Goal: Task Accomplishment & Management: Use online tool/utility

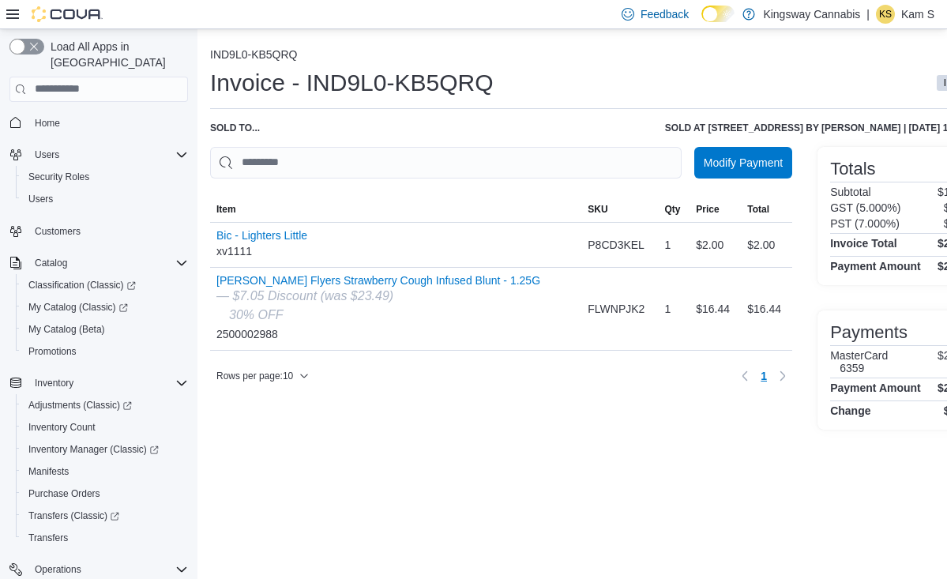
scroll to position [0, 66]
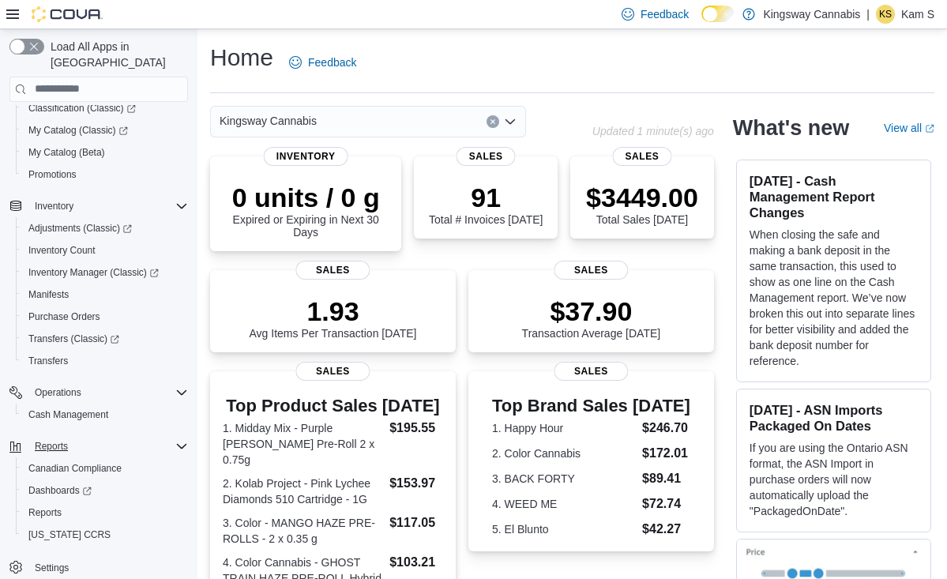
scroll to position [4, 0]
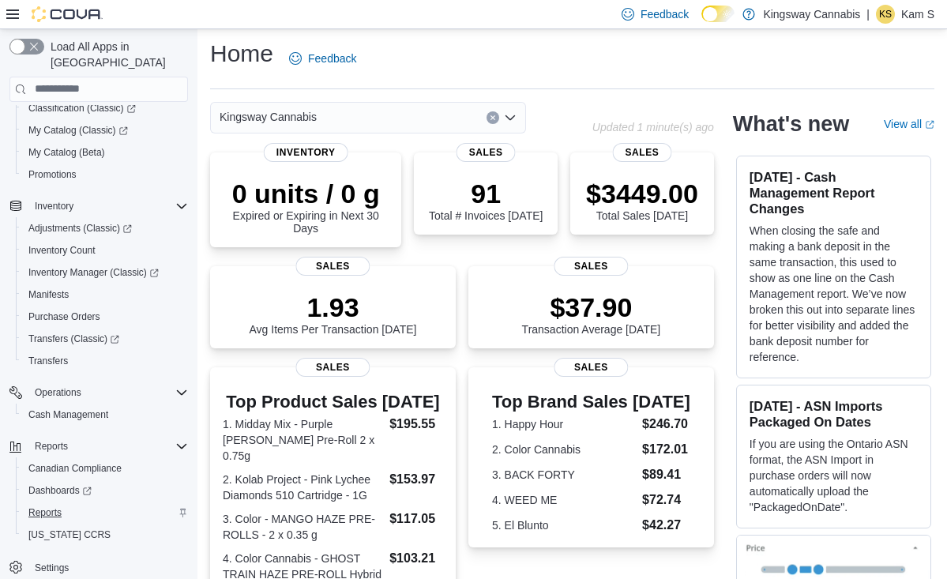
click at [49, 506] on span "Reports" at bounding box center [44, 512] width 33 height 13
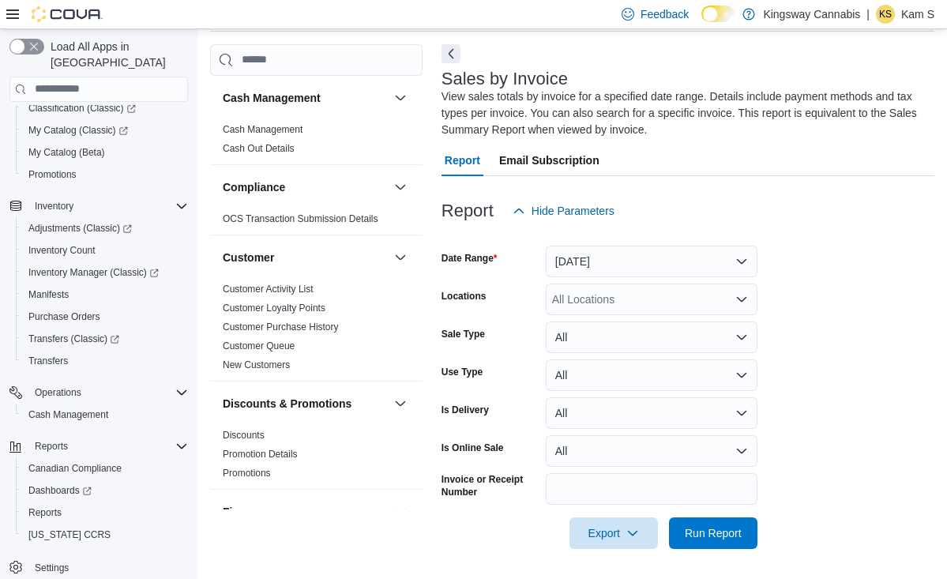
scroll to position [62, 0]
click at [700, 257] on button "Yesterday" at bounding box center [652, 261] width 212 height 32
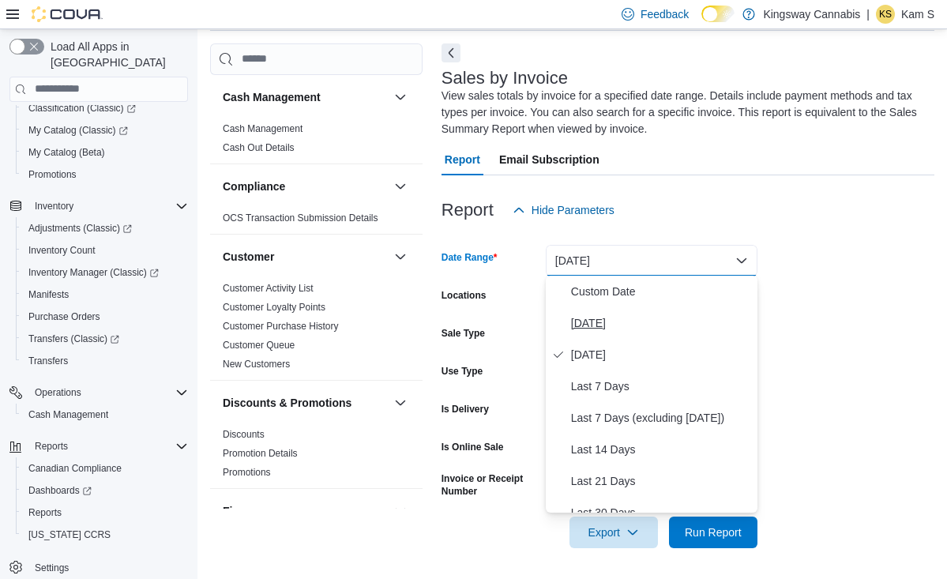
click at [588, 322] on span "Today" at bounding box center [661, 323] width 180 height 19
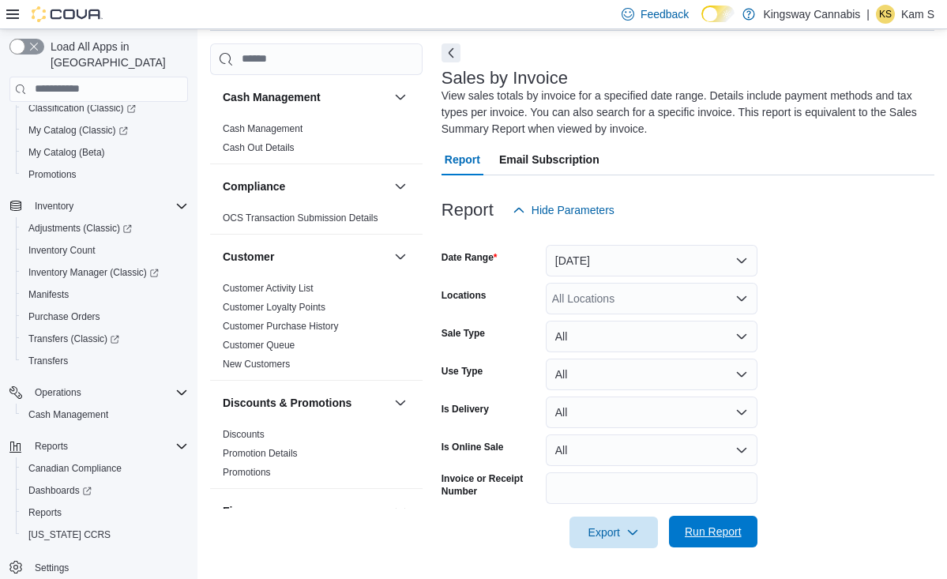
click at [715, 534] on span "Run Report" at bounding box center [713, 532] width 57 height 16
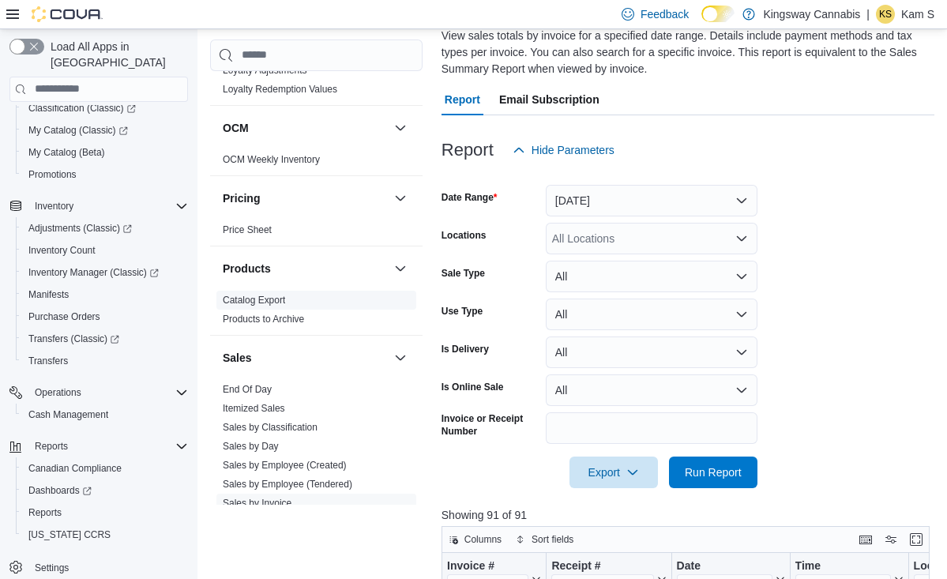
scroll to position [837, 0]
click at [261, 390] on link "End Of Day" at bounding box center [247, 388] width 49 height 11
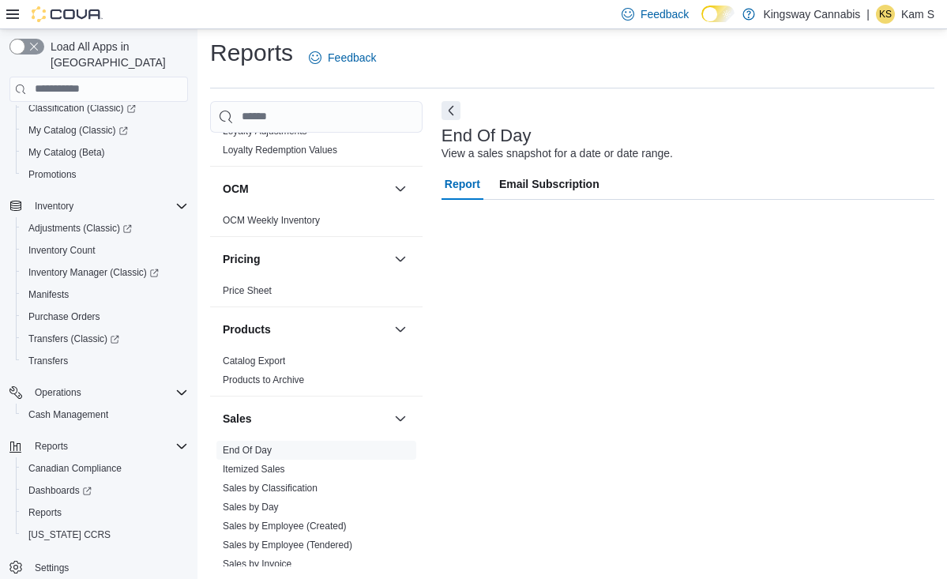
scroll to position [4, 0]
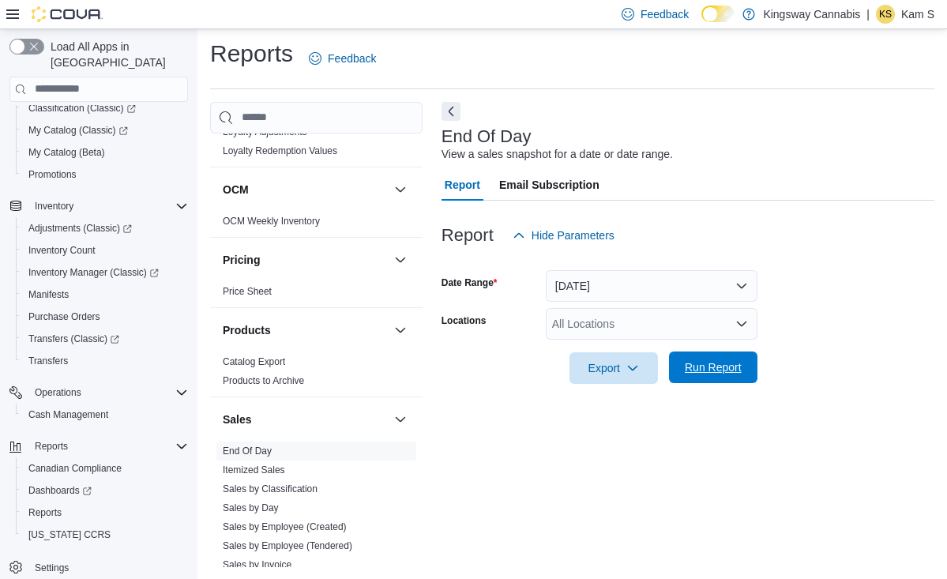
click at [733, 368] on span "Run Report" at bounding box center [713, 367] width 57 height 16
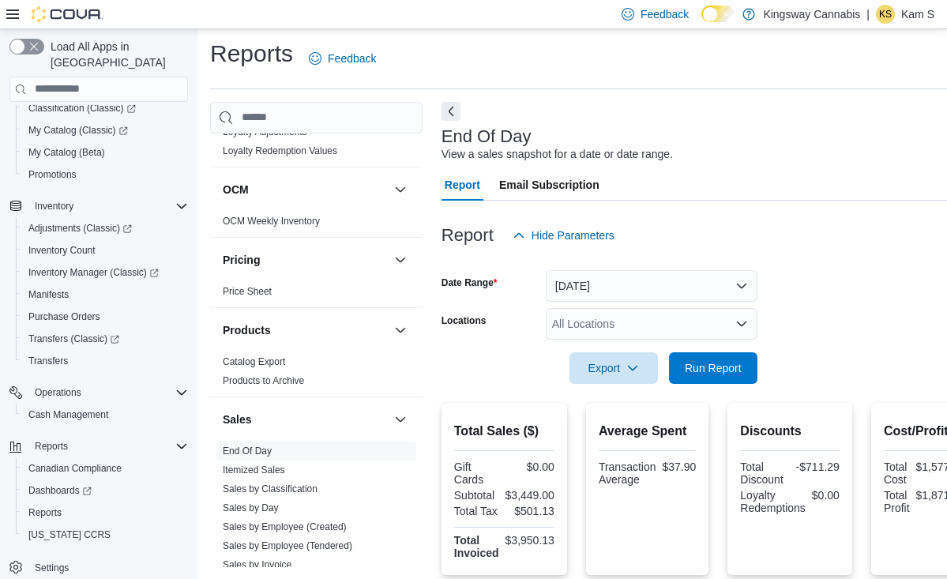
scroll to position [4, 19]
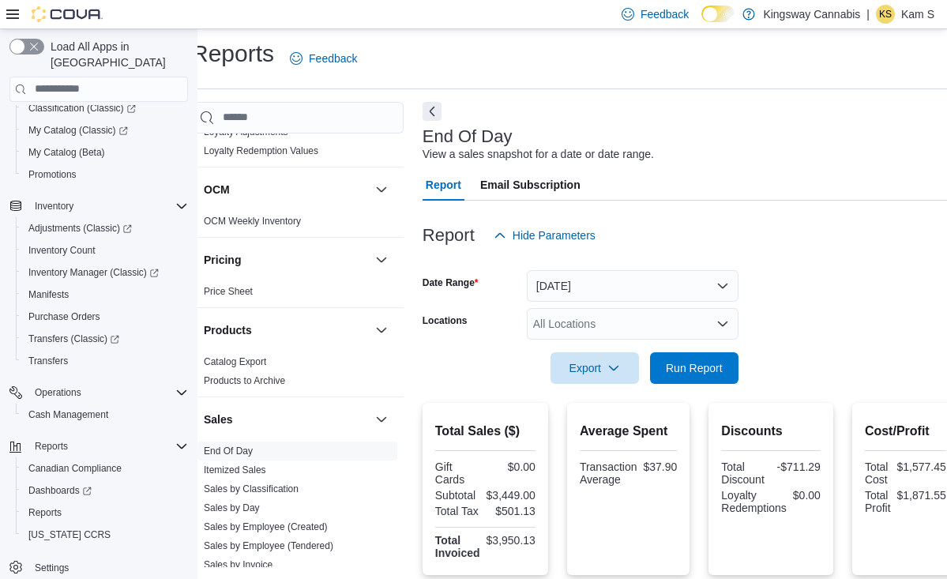
click at [808, 270] on form "Date Range Today Locations All Locations Export Run Report" at bounding box center [691, 317] width 536 height 133
click at [715, 284] on button "Today" at bounding box center [633, 286] width 212 height 32
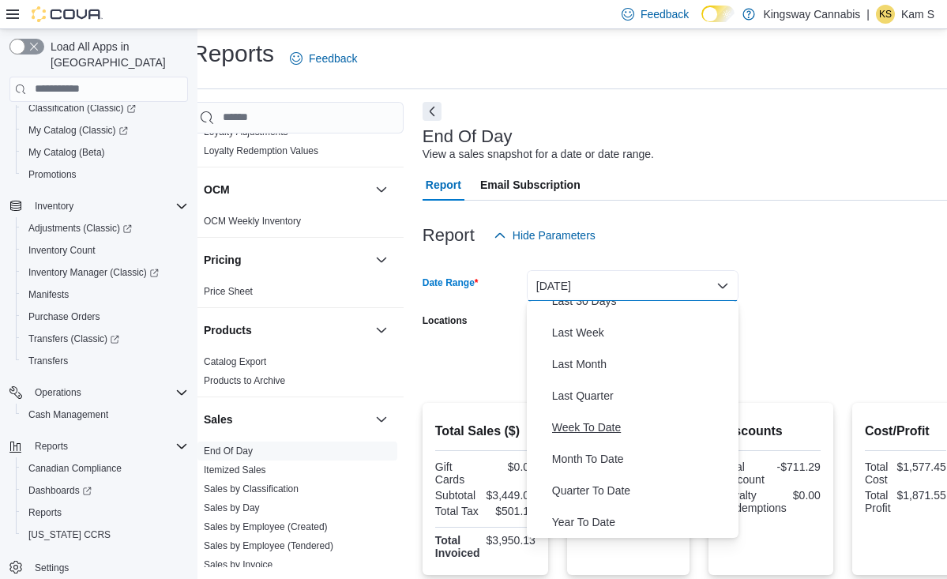
scroll to position [237, 0]
click at [617, 456] on span "Month To Date" at bounding box center [642, 459] width 180 height 19
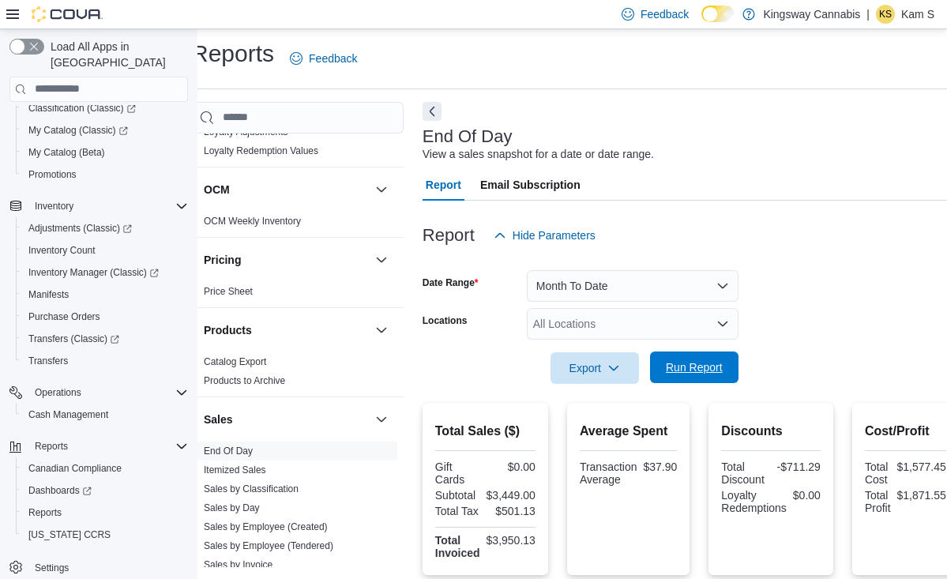
click at [694, 360] on span "Run Report" at bounding box center [694, 367] width 57 height 16
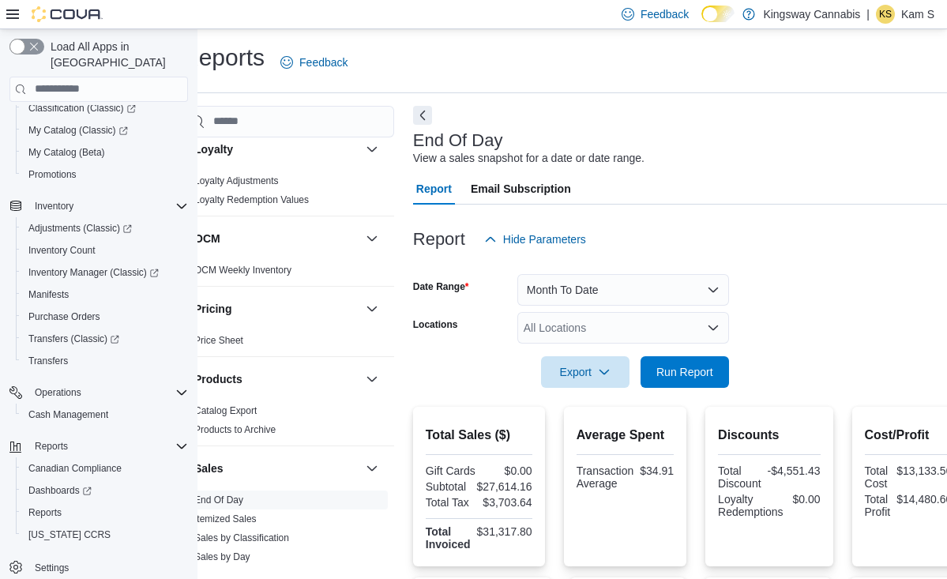
scroll to position [0, 28]
click at [687, 374] on span "Run Report" at bounding box center [684, 371] width 57 height 16
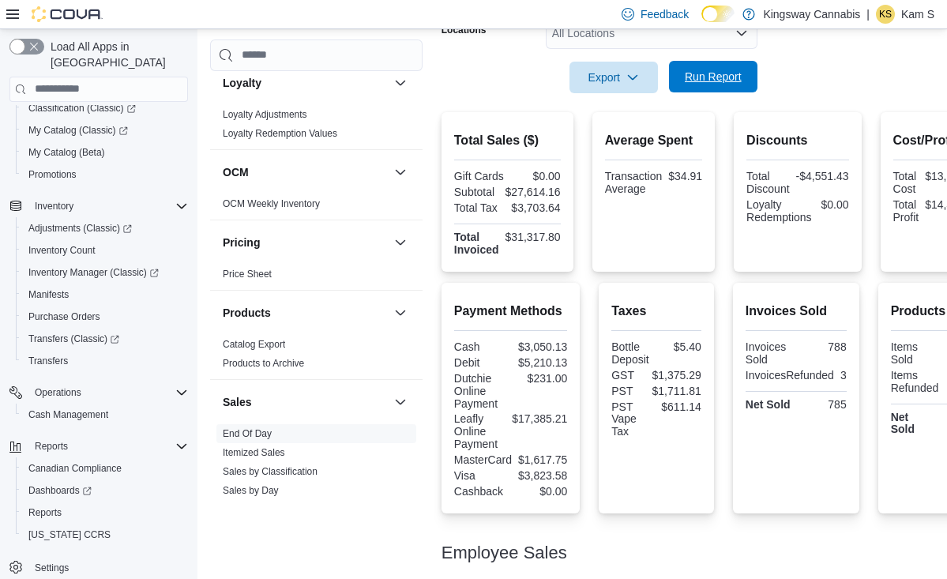
scroll to position [296, 1]
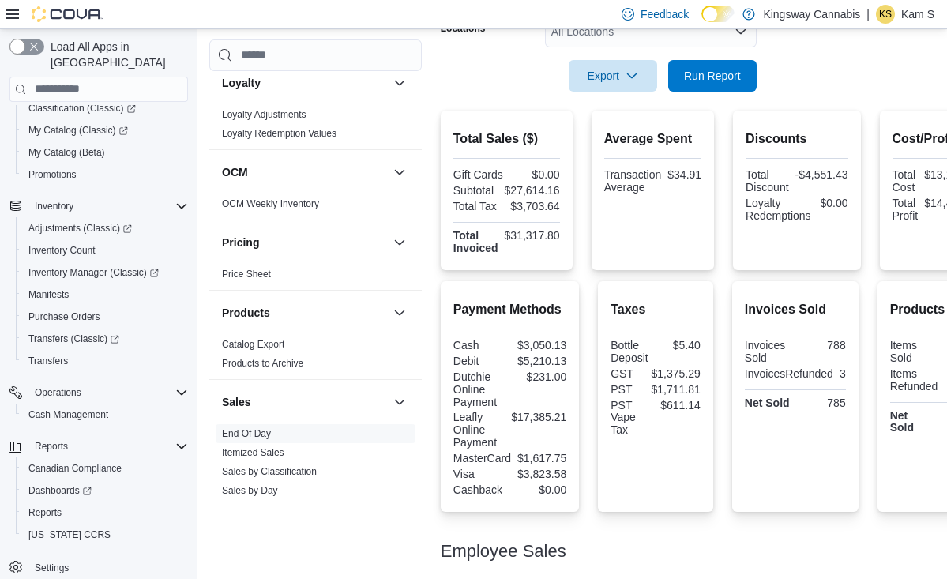
click at [839, 77] on form "Date Range Month To Date Locations All Locations Export Run Report" at bounding box center [717, 25] width 552 height 133
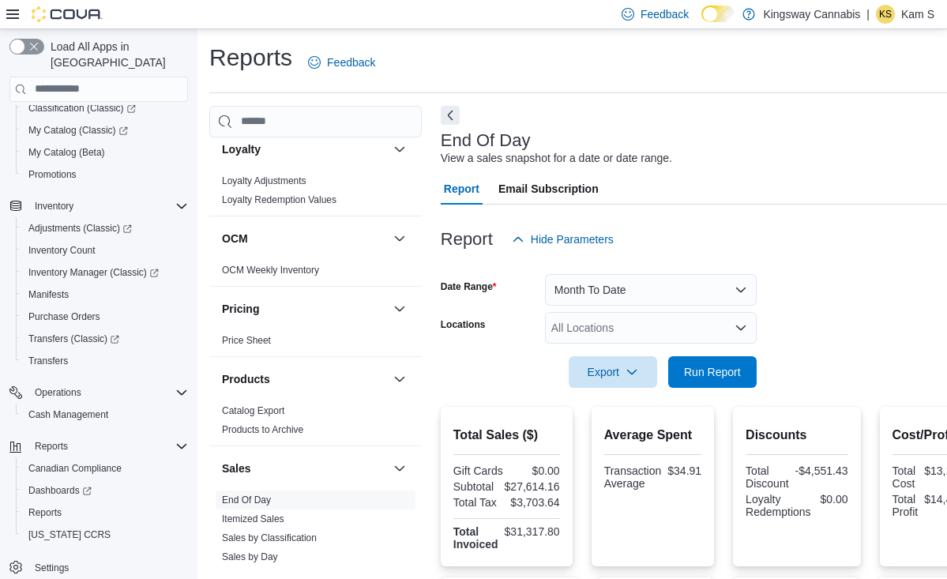
scroll to position [0, 1]
